Goal: Task Accomplishment & Management: Manage account settings

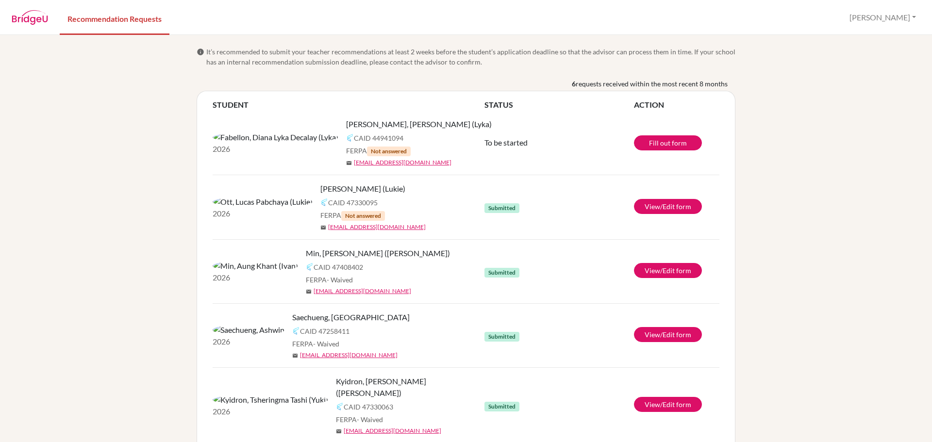
scroll to position [0, 0]
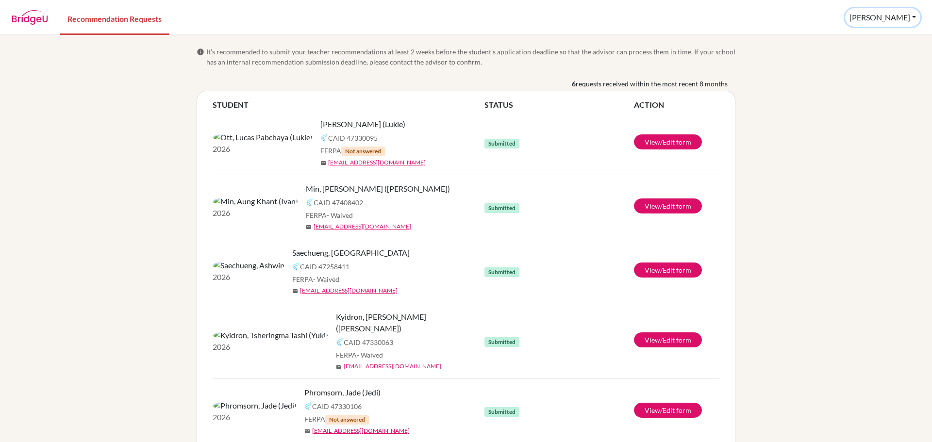
click at [912, 14] on button "[PERSON_NAME]" at bounding box center [882, 17] width 75 height 18
click at [865, 63] on button "Log out" at bounding box center [855, 64] width 77 height 16
